Goal: Task Accomplishment & Management: Complete application form

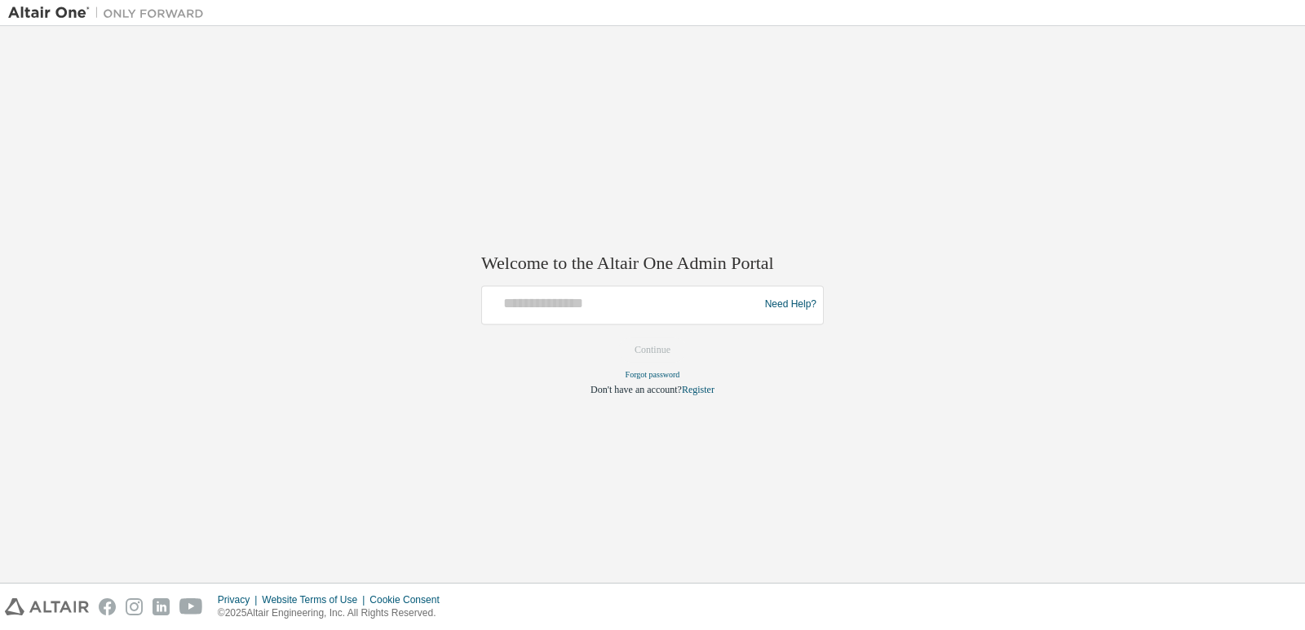
click at [701, 389] on link "Register" at bounding box center [698, 389] width 33 height 11
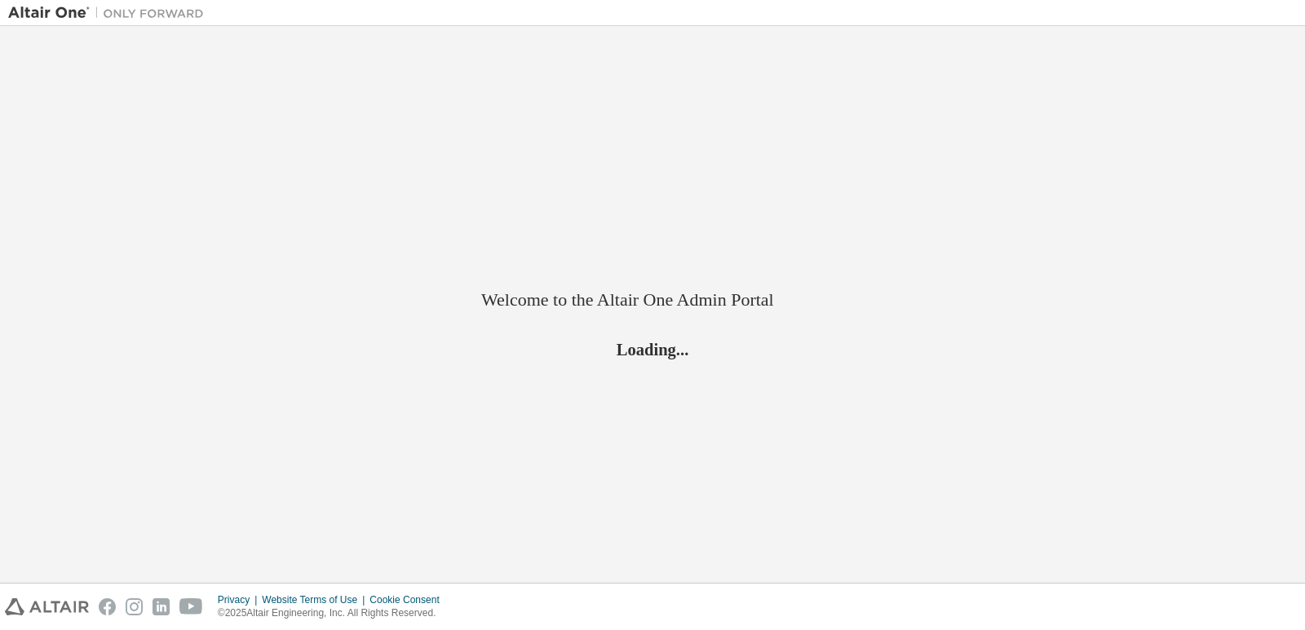
click at [695, 384] on div "Welcome to the Altair One Admin Portal Loading..." at bounding box center [652, 304] width 1288 height 541
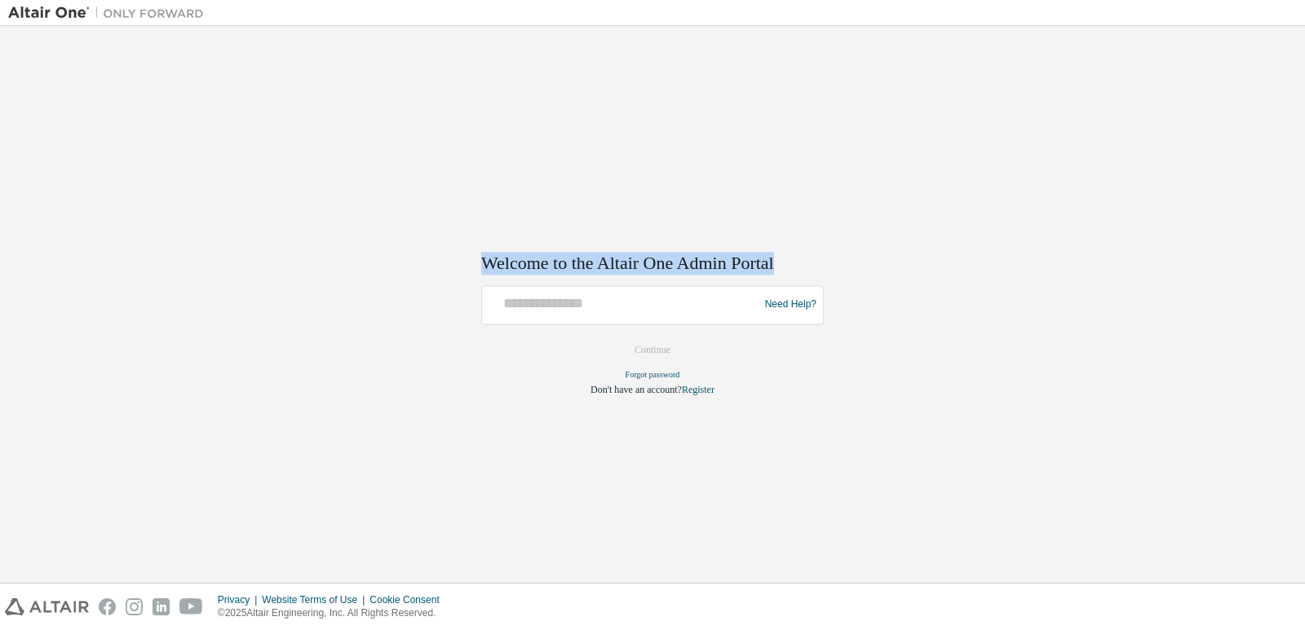
click at [695, 384] on link "Register" at bounding box center [698, 389] width 33 height 11
click at [703, 388] on link "Register" at bounding box center [698, 389] width 33 height 11
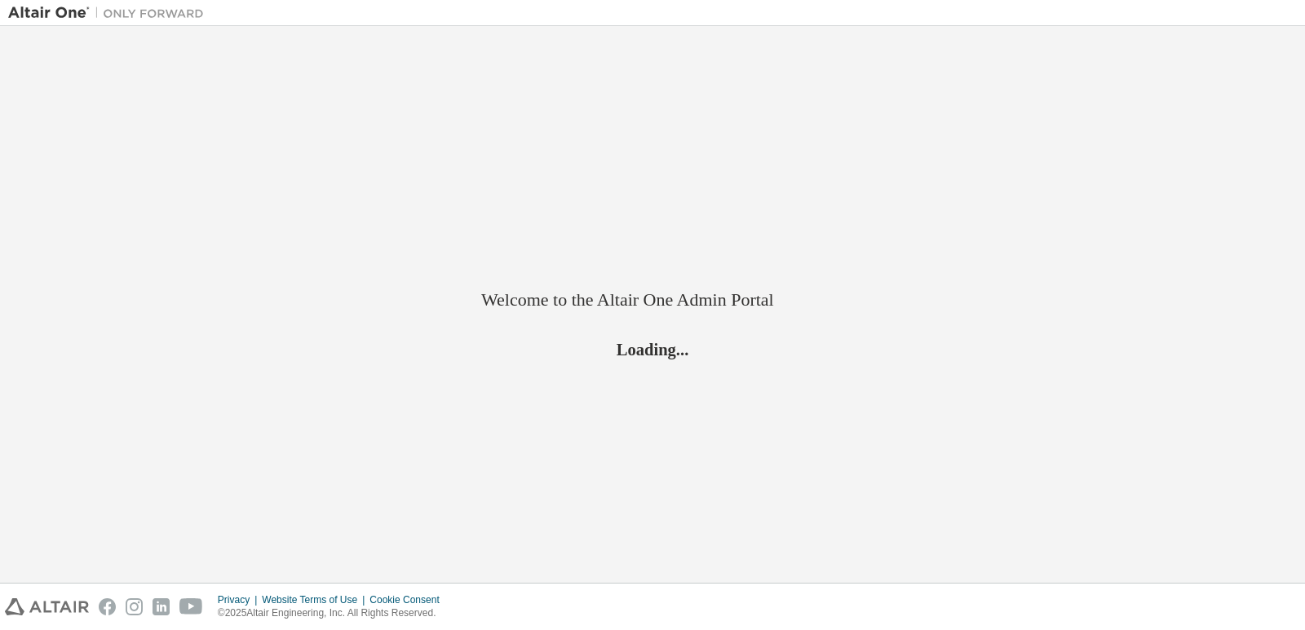
click at [698, 386] on div "Welcome to the Altair One Admin Portal Loading..." at bounding box center [652, 304] width 1288 height 541
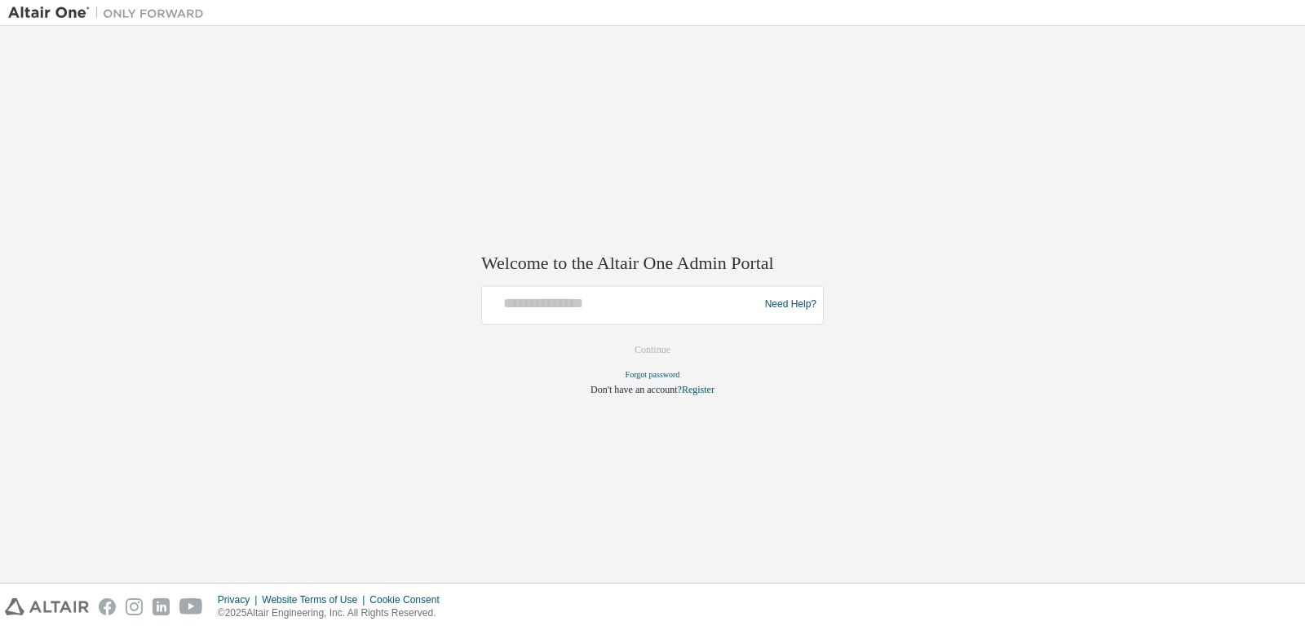
click at [698, 386] on link "Register" at bounding box center [698, 389] width 33 height 11
click at [694, 386] on link "Register" at bounding box center [698, 389] width 33 height 11
